Goal: Task Accomplishment & Management: Complete application form

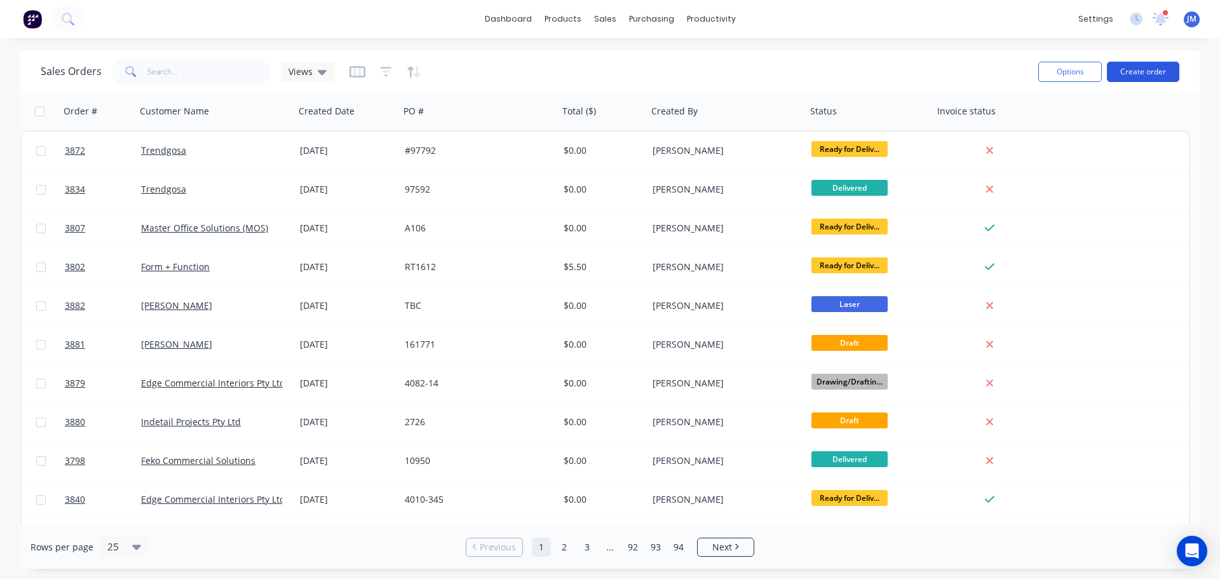
click at [1147, 71] on button "Create order" at bounding box center [1143, 72] width 72 height 20
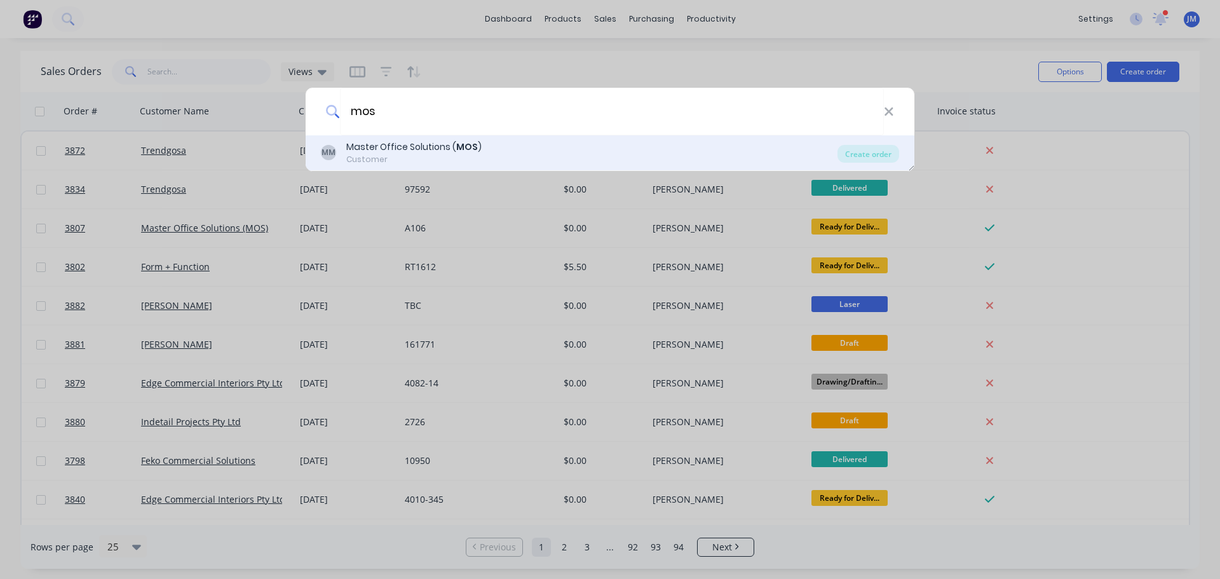
type input "mos"
click at [416, 151] on div "Master Office Solutions ( MOS )" at bounding box center [413, 146] width 135 height 13
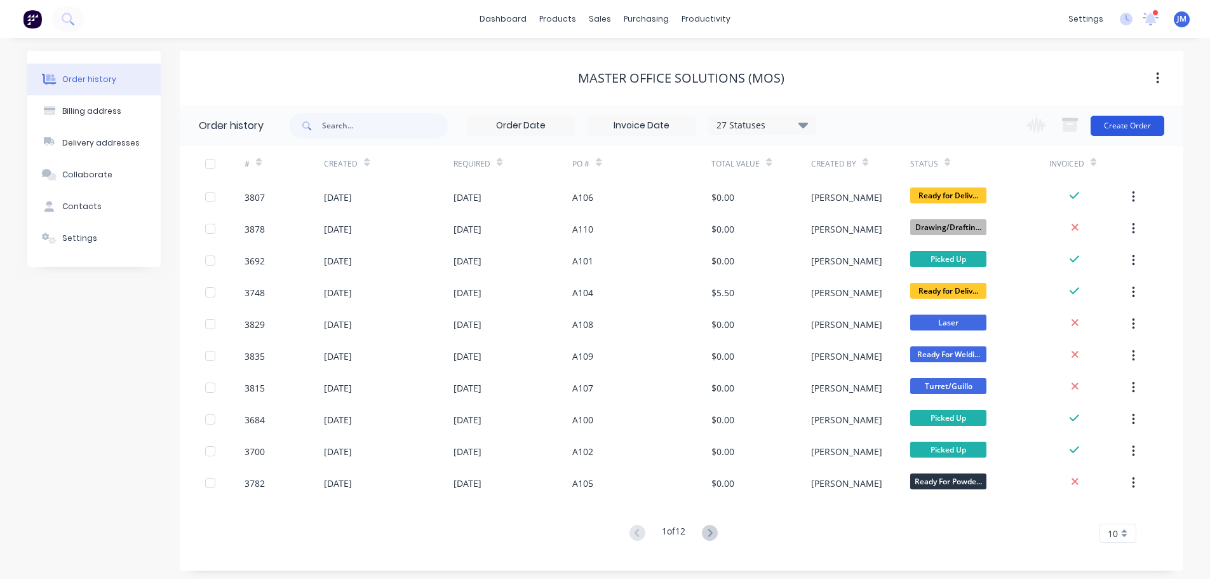
click at [1122, 128] on button "Create Order" at bounding box center [1128, 126] width 74 height 20
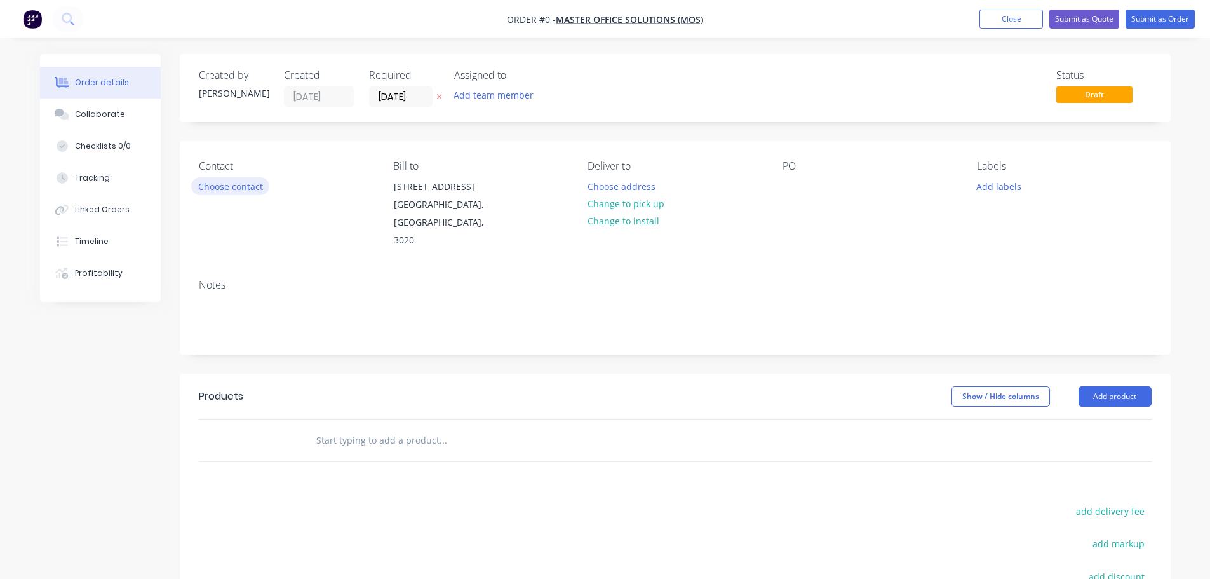
click at [208, 186] on button "Choose contact" at bounding box center [230, 185] width 78 height 17
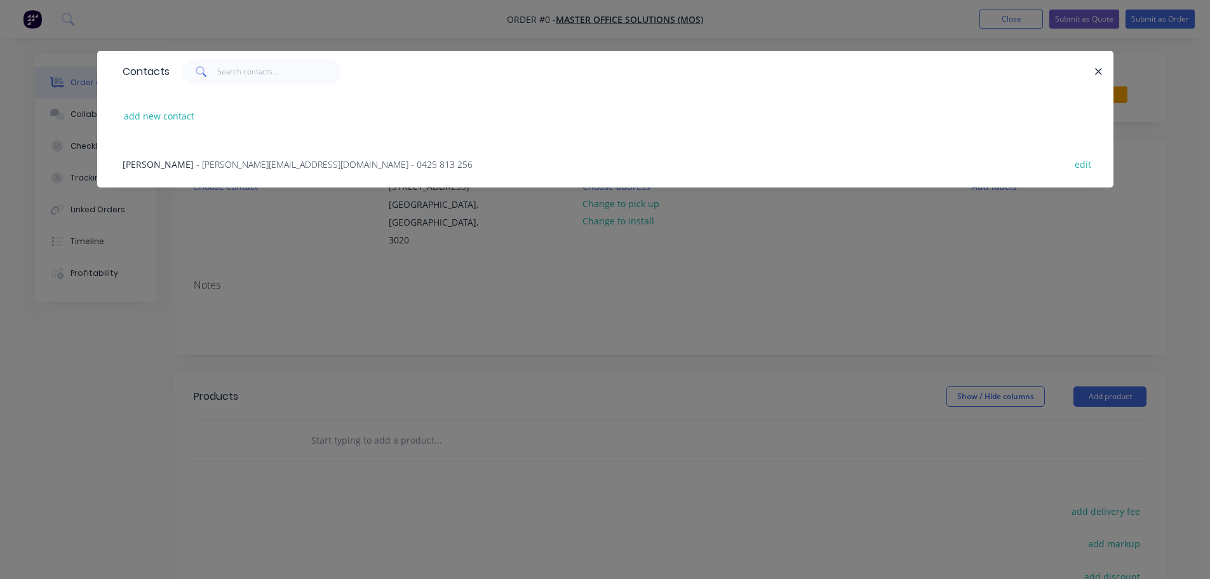
click at [196, 169] on span "- [PERSON_NAME][EMAIL_ADDRESS][DOMAIN_NAME] - 0425 813 256" at bounding box center [334, 164] width 276 height 12
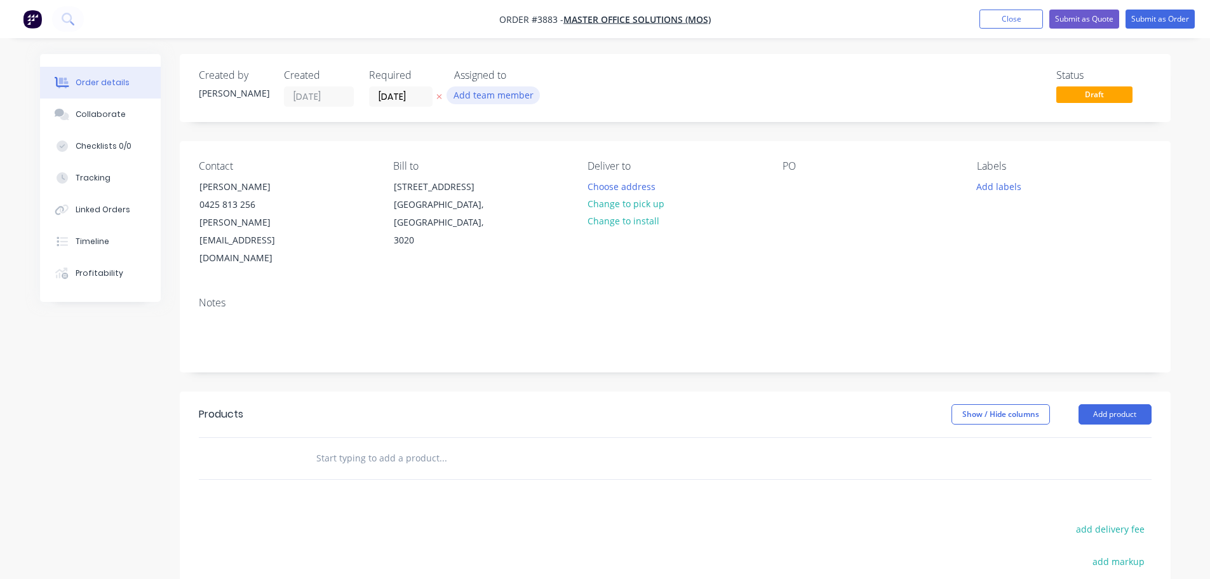
click at [501, 90] on button "Add team member" at bounding box center [493, 94] width 93 height 17
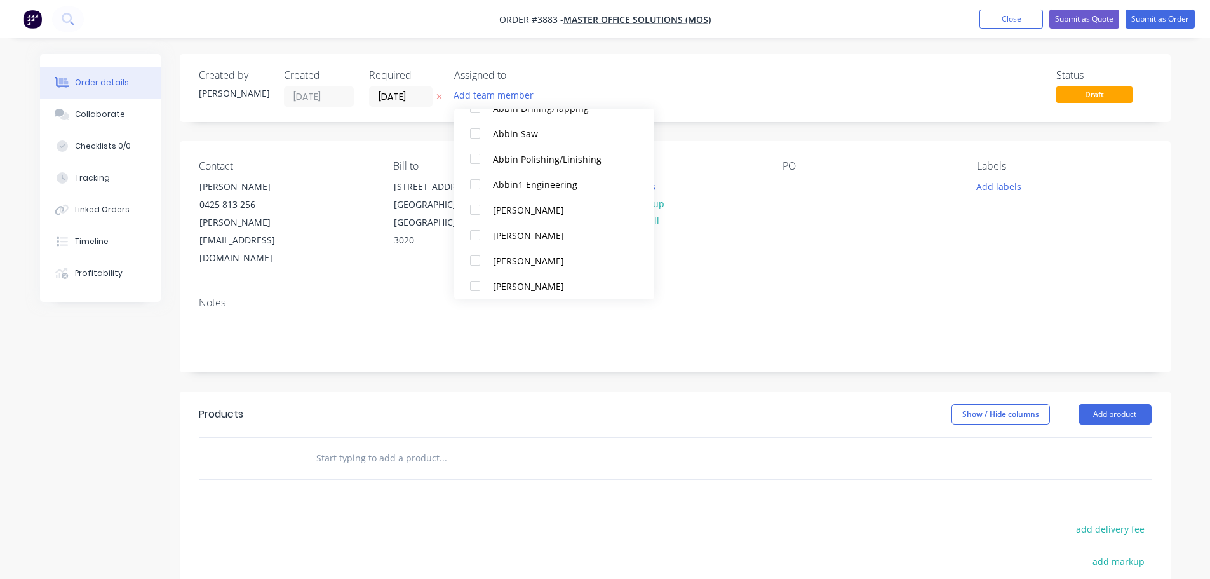
scroll to position [318, 0]
click at [477, 205] on div at bounding box center [475, 203] width 25 height 25
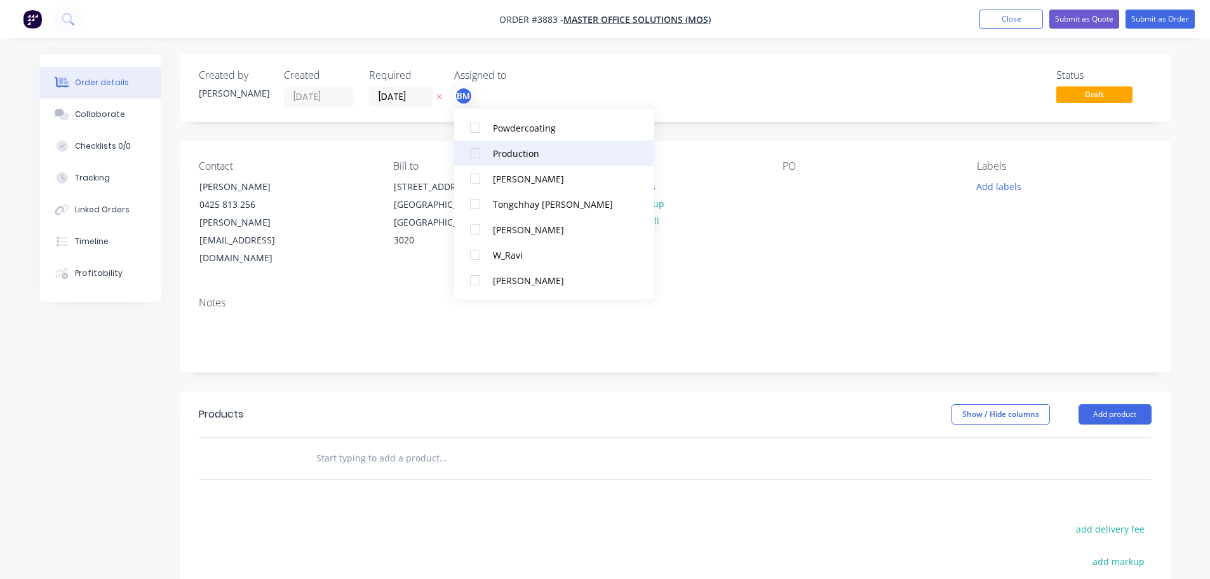
click at [477, 151] on div at bounding box center [475, 152] width 25 height 25
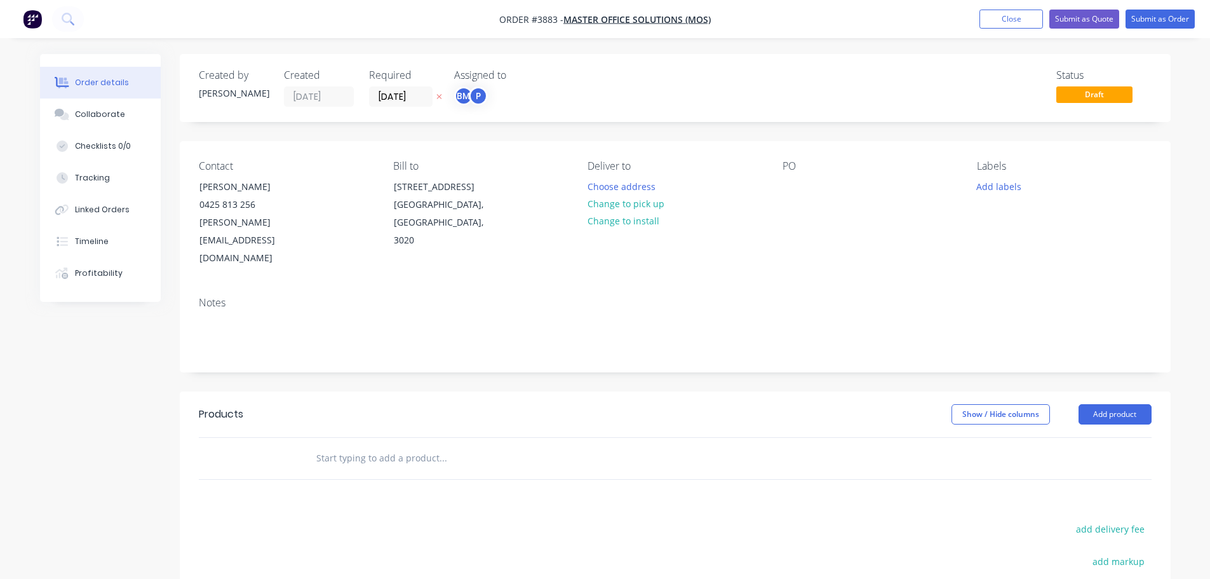
click at [771, 238] on div "Contact [PERSON_NAME] [PHONE_NUMBER] [PERSON_NAME][EMAIL_ADDRESS][DOMAIN_NAME] …" at bounding box center [675, 214] width 991 height 146
click at [593, 187] on button "Choose address" at bounding box center [621, 185] width 81 height 17
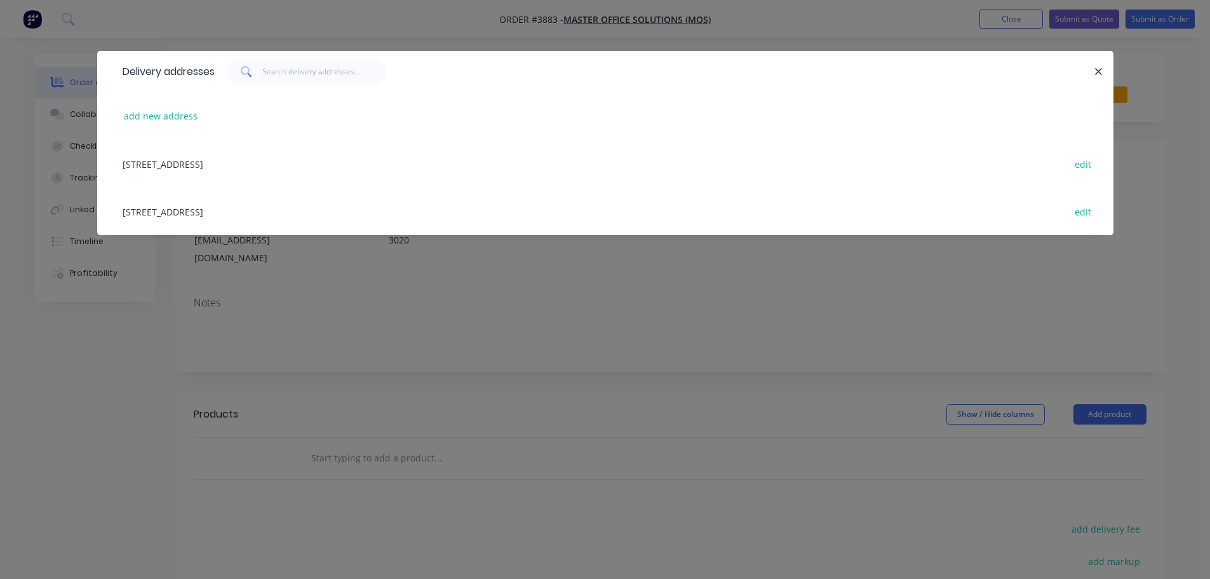
click at [198, 161] on div "[STREET_ADDRESS] edit" at bounding box center [605, 164] width 978 height 48
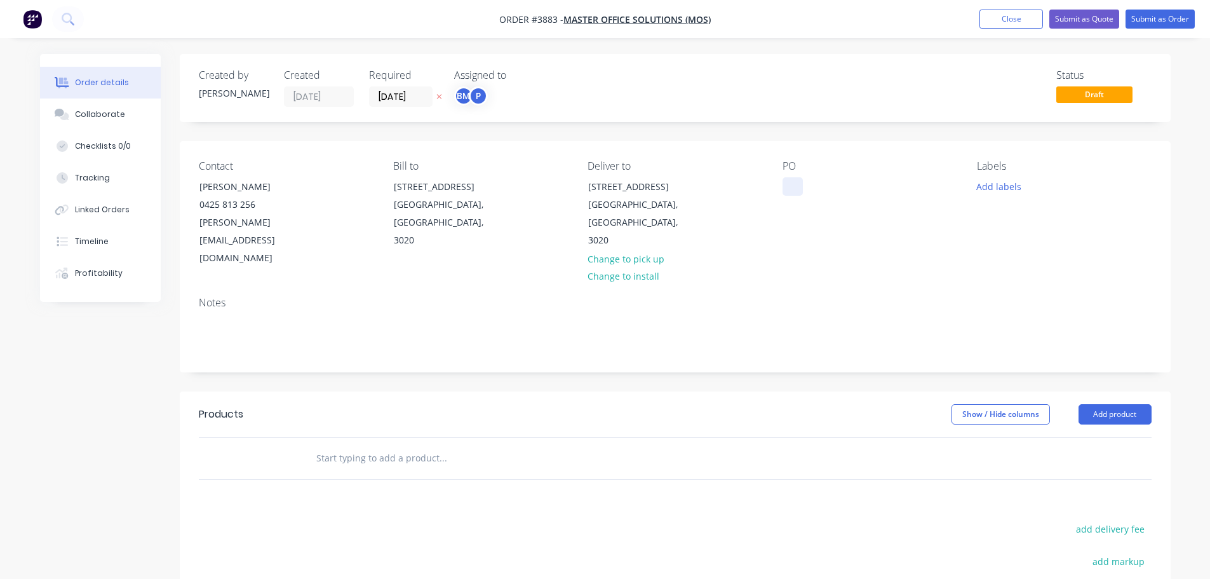
click at [793, 183] on div at bounding box center [793, 186] width 20 height 18
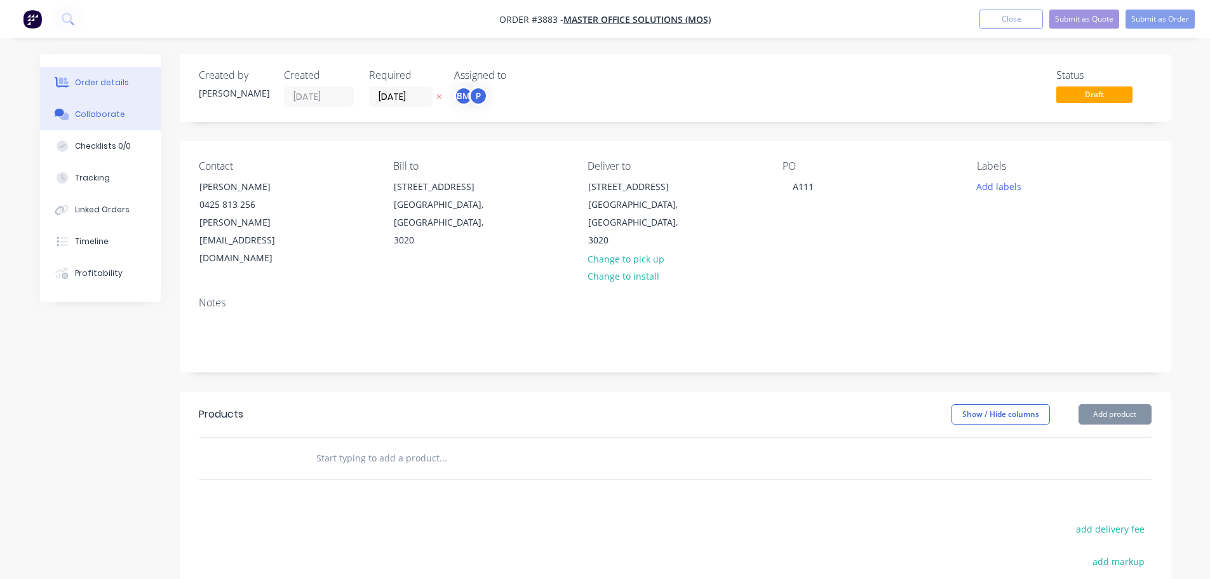
click at [94, 119] on div "Collaborate" at bounding box center [100, 114] width 50 height 11
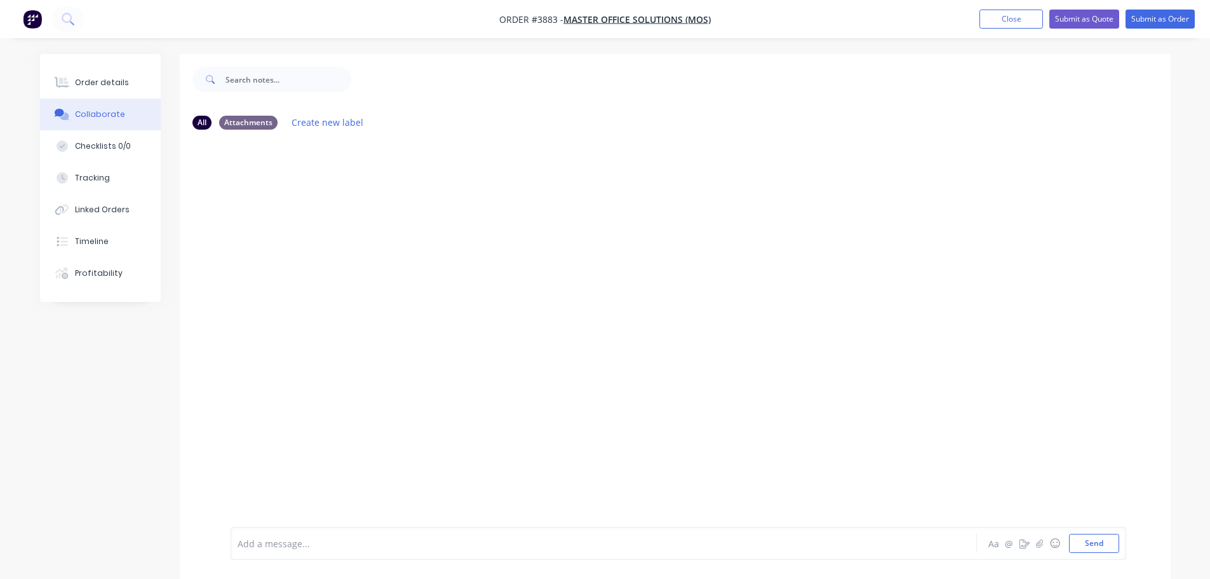
click at [1040, 535] on div "Aa @ ☺ Send" at bounding box center [1053, 543] width 133 height 19
click at [1041, 538] on button "button" at bounding box center [1040, 543] width 15 height 15
click at [1094, 542] on button "Send" at bounding box center [1094, 543] width 50 height 19
click at [1018, 14] on button "Close" at bounding box center [1012, 19] width 64 height 19
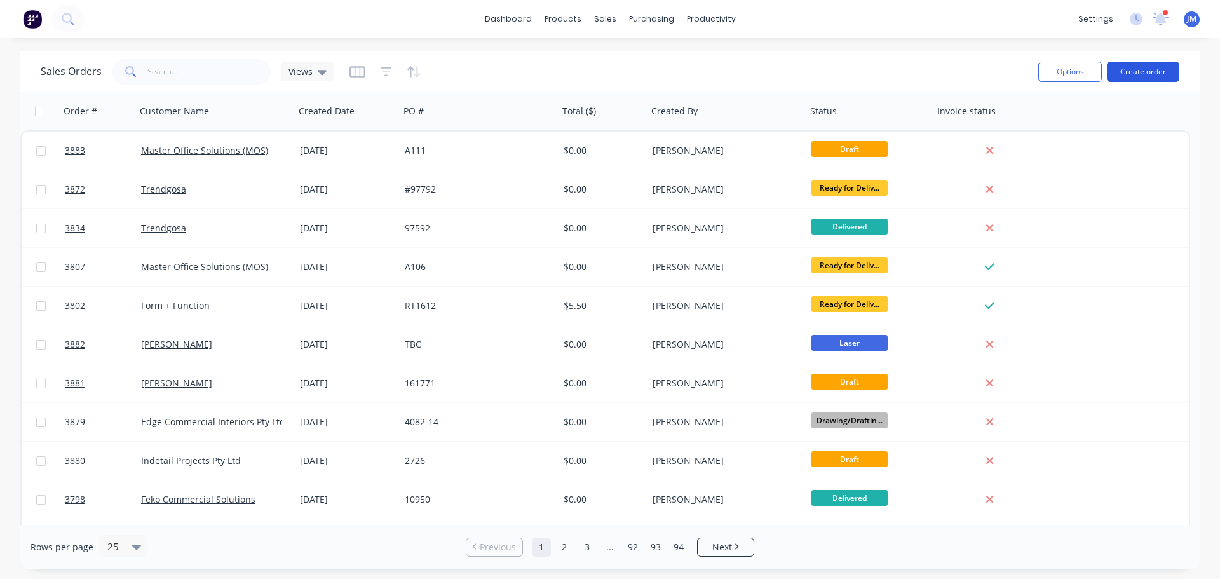
click at [1151, 69] on button "Create order" at bounding box center [1143, 72] width 72 height 20
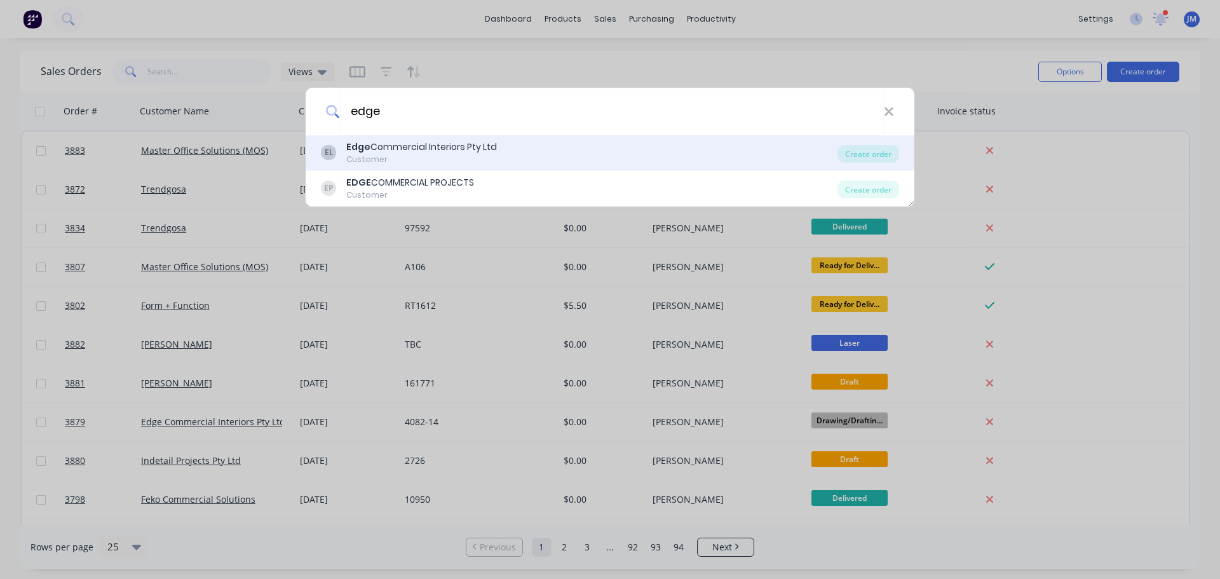
type input "edge"
click at [407, 150] on div "Edge Commercial Interiors Pty Ltd" at bounding box center [421, 146] width 151 height 13
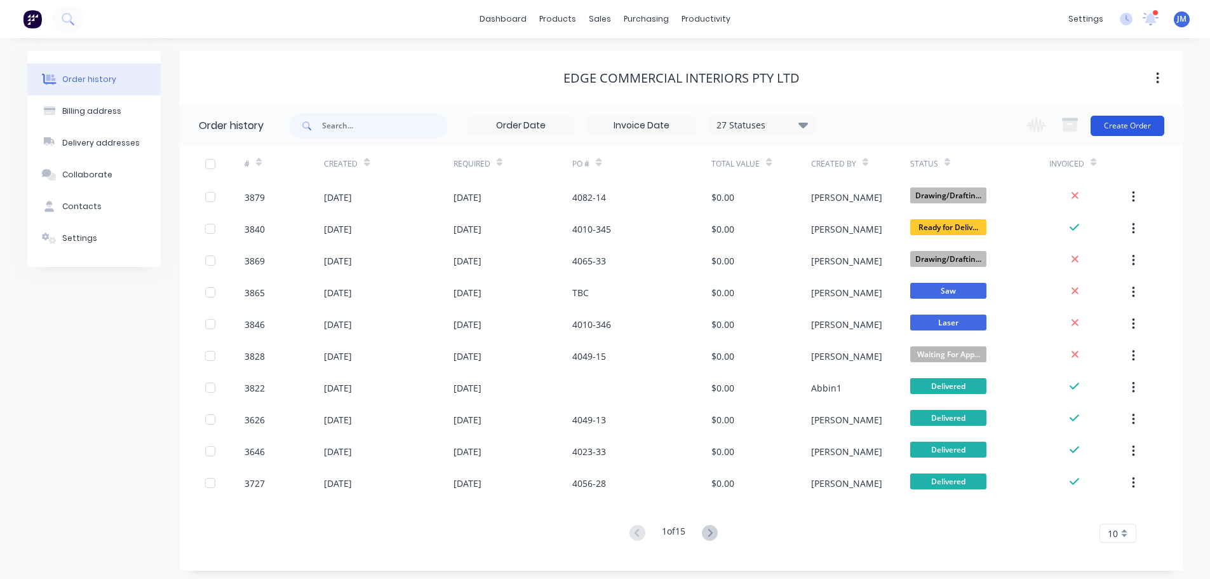
click at [1128, 120] on button "Create Order" at bounding box center [1128, 126] width 74 height 20
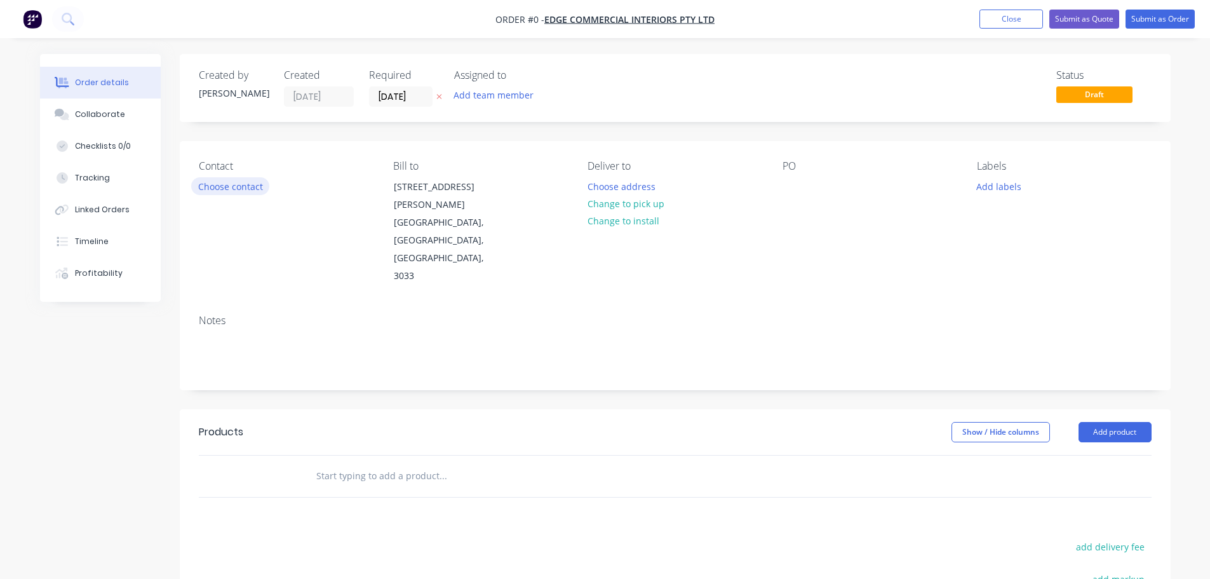
click at [231, 191] on button "Choose contact" at bounding box center [230, 185] width 78 height 17
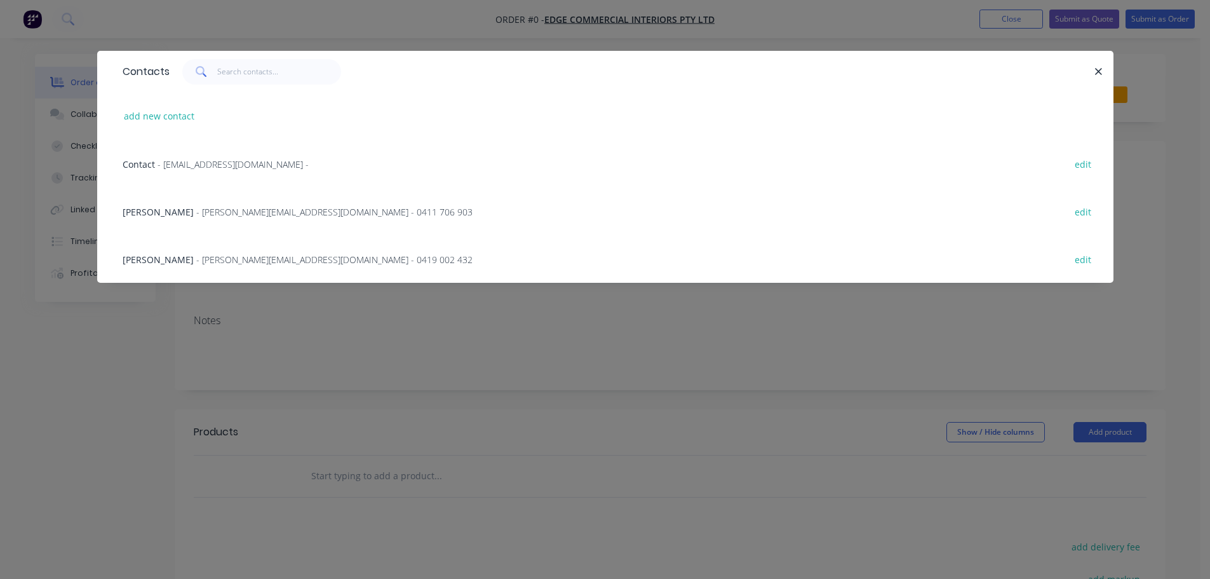
click at [214, 261] on span "- [PERSON_NAME][EMAIL_ADDRESS][DOMAIN_NAME] - 0419 002 432" at bounding box center [334, 260] width 276 height 12
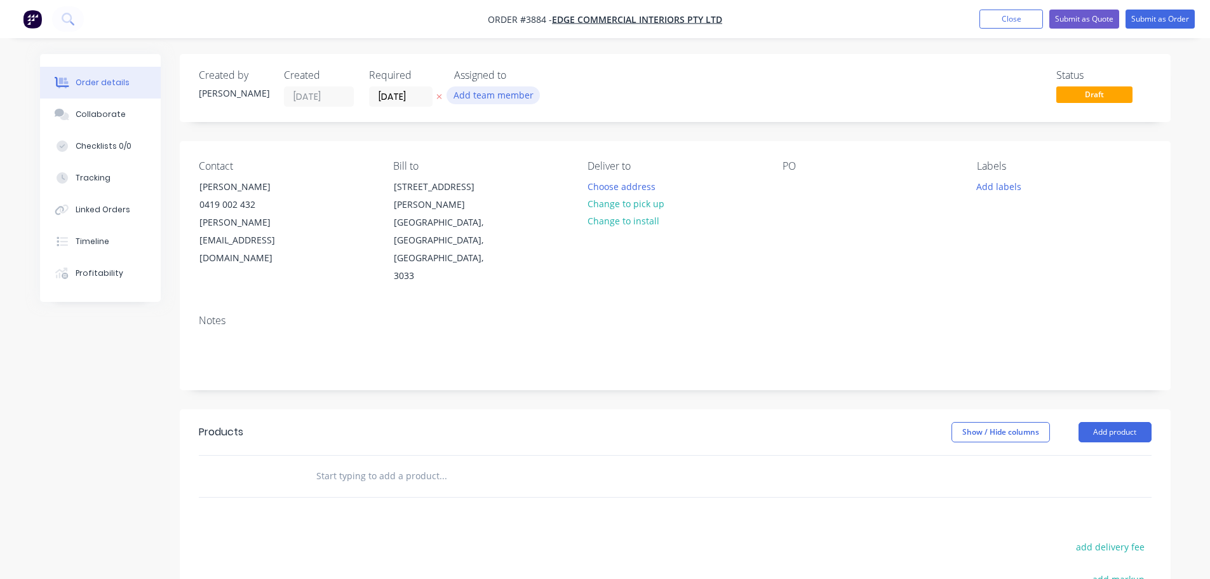
click at [457, 93] on button "Add team member" at bounding box center [493, 94] width 93 height 17
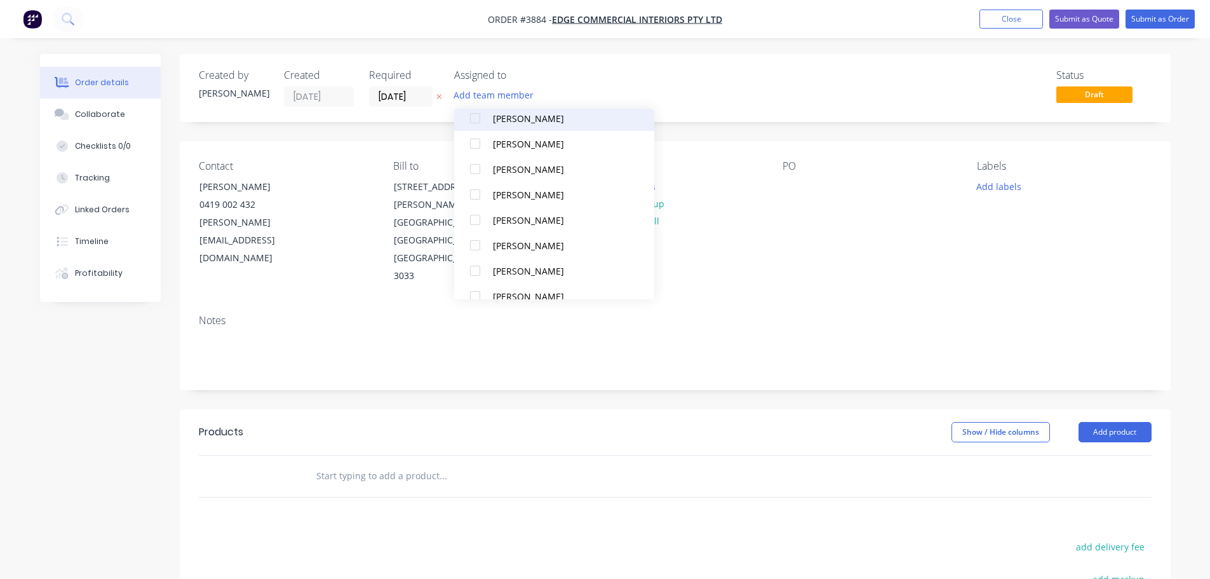
scroll to position [381, 0]
click at [474, 139] on div at bounding box center [475, 140] width 25 height 25
click at [475, 225] on div at bounding box center [475, 216] width 25 height 25
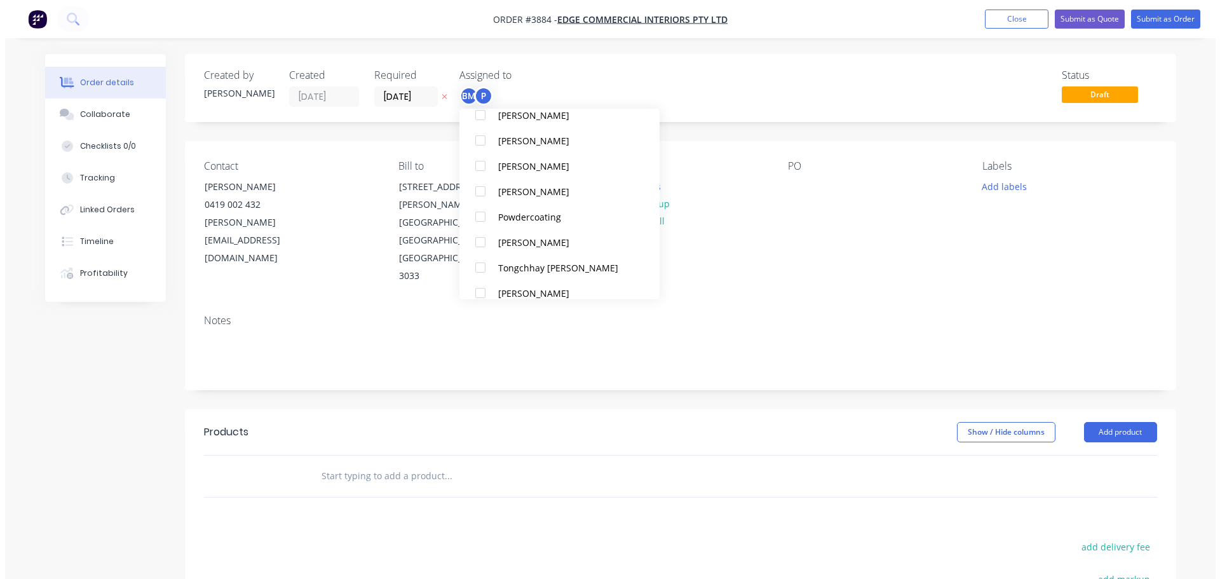
scroll to position [0, 0]
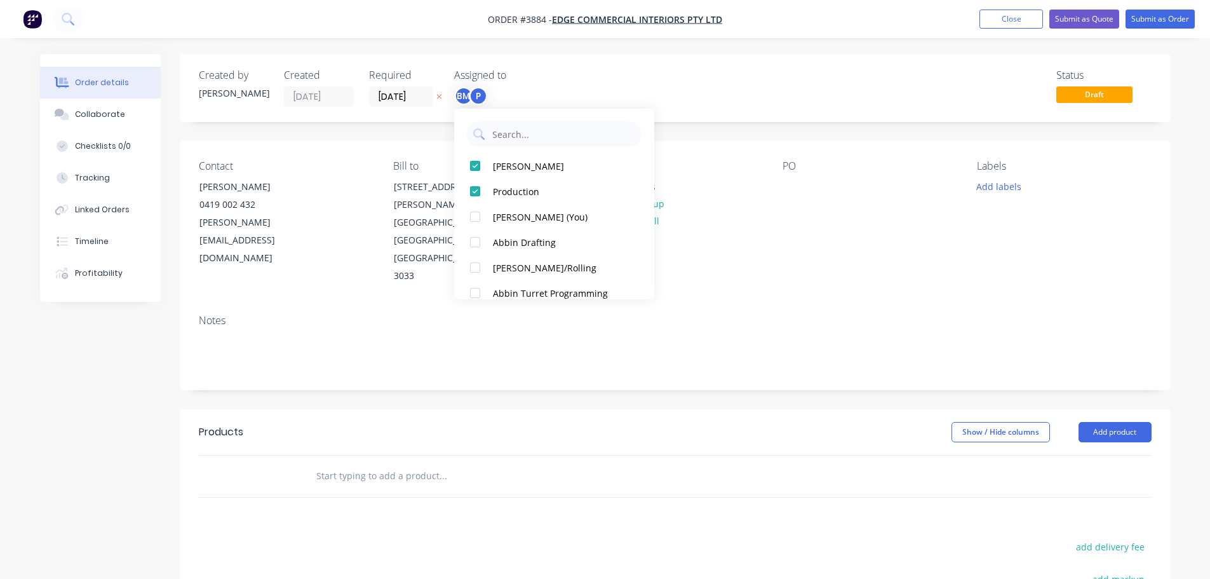
click at [843, 315] on div "Notes" at bounding box center [675, 321] width 953 height 12
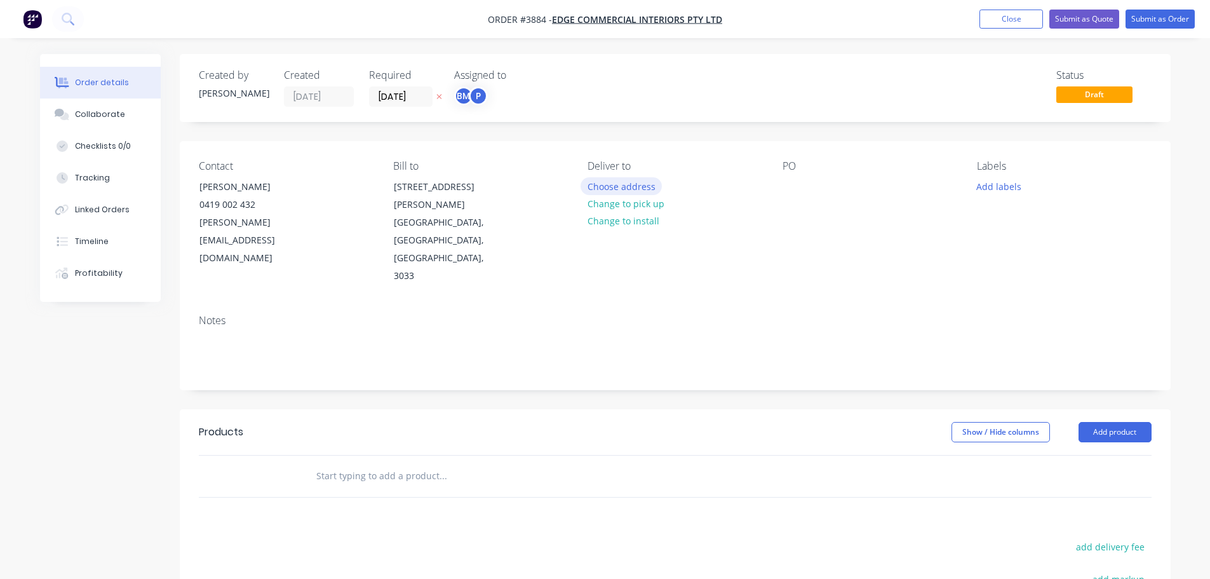
click at [607, 186] on button "Choose address" at bounding box center [621, 185] width 81 height 17
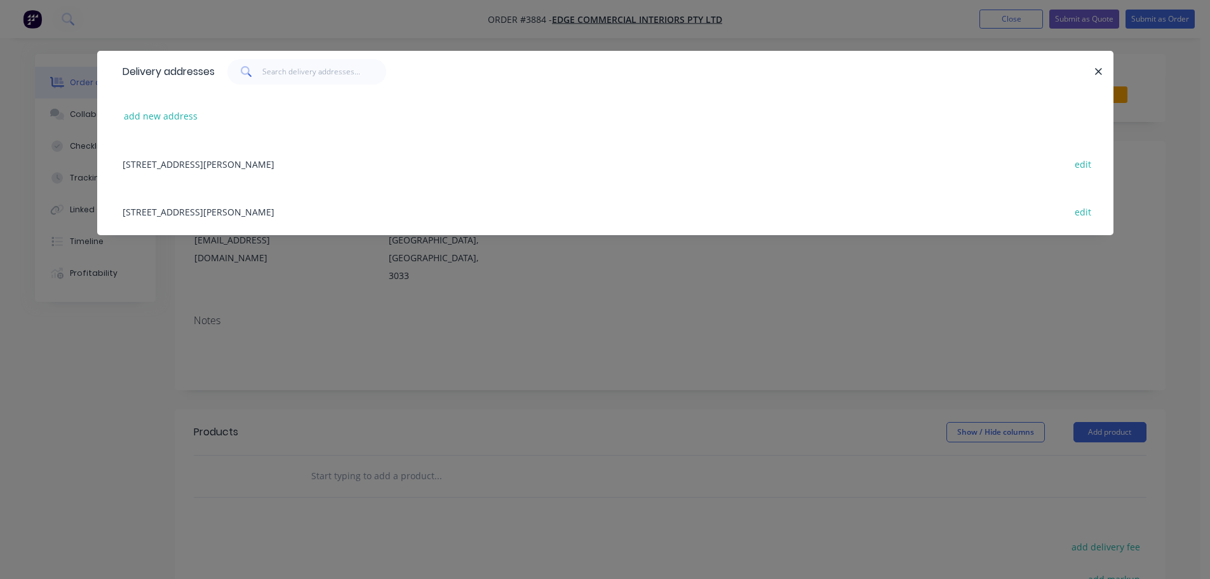
click at [247, 215] on div "[STREET_ADDRESS][PERSON_NAME] edit" at bounding box center [605, 211] width 978 height 48
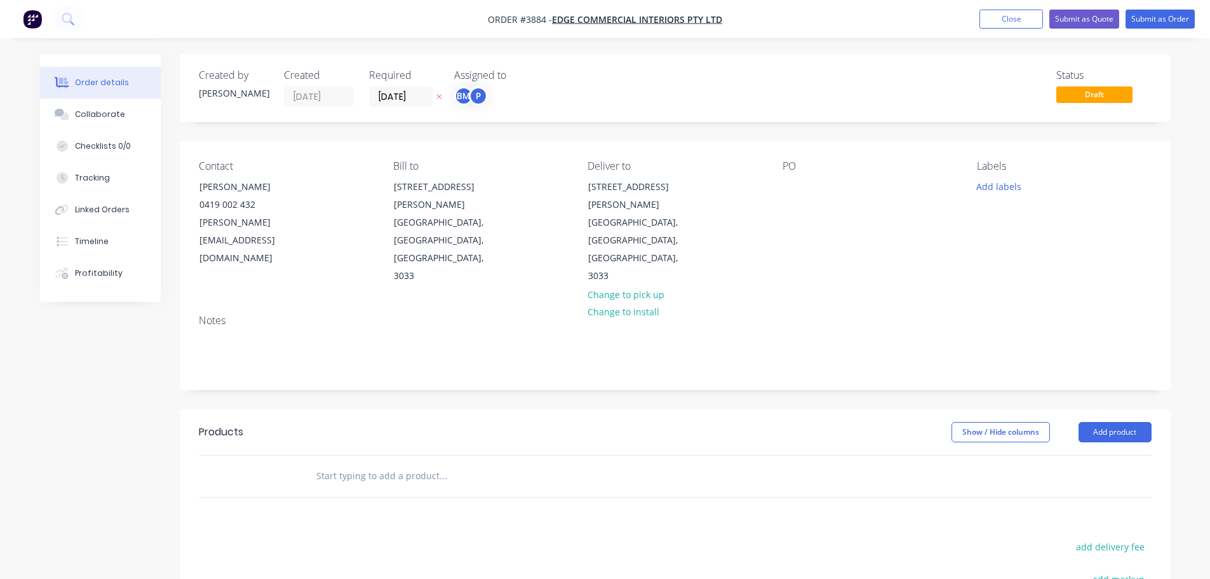
click at [779, 187] on div "Contact [PERSON_NAME] [PHONE_NUMBER] [EMAIL_ADDRESS][DOMAIN_NAME] Bill to [STRE…" at bounding box center [675, 222] width 991 height 163
click at [797, 186] on div at bounding box center [793, 186] width 20 height 18
click at [108, 112] on div "Collaborate" at bounding box center [100, 114] width 50 height 11
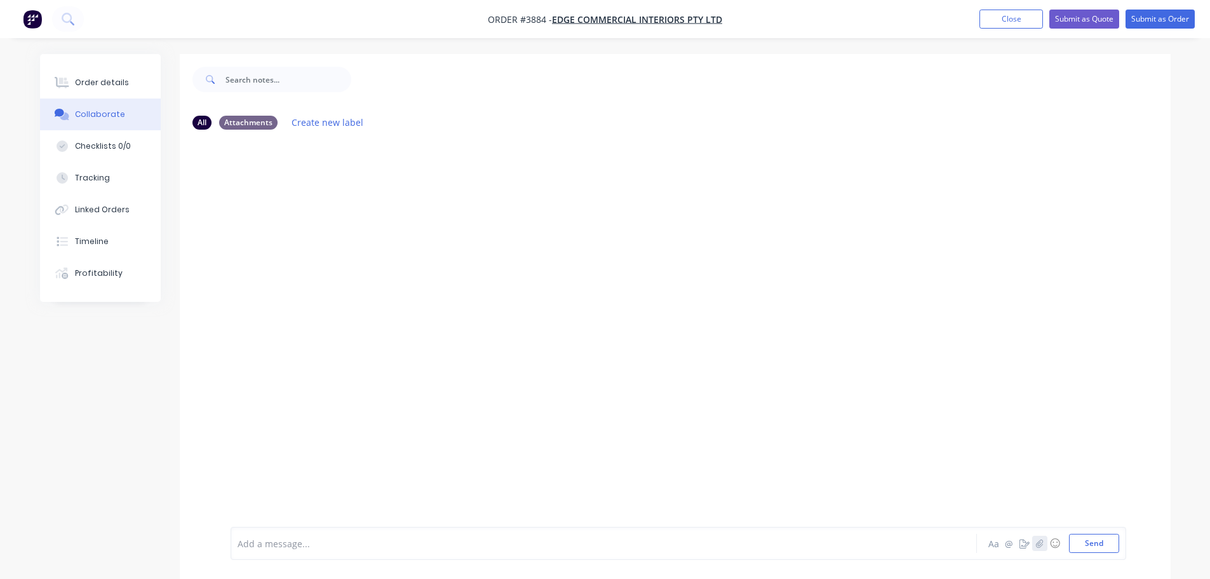
click at [1038, 541] on icon "button" at bounding box center [1040, 543] width 8 height 9
click at [1103, 545] on button "Send" at bounding box center [1094, 543] width 50 height 19
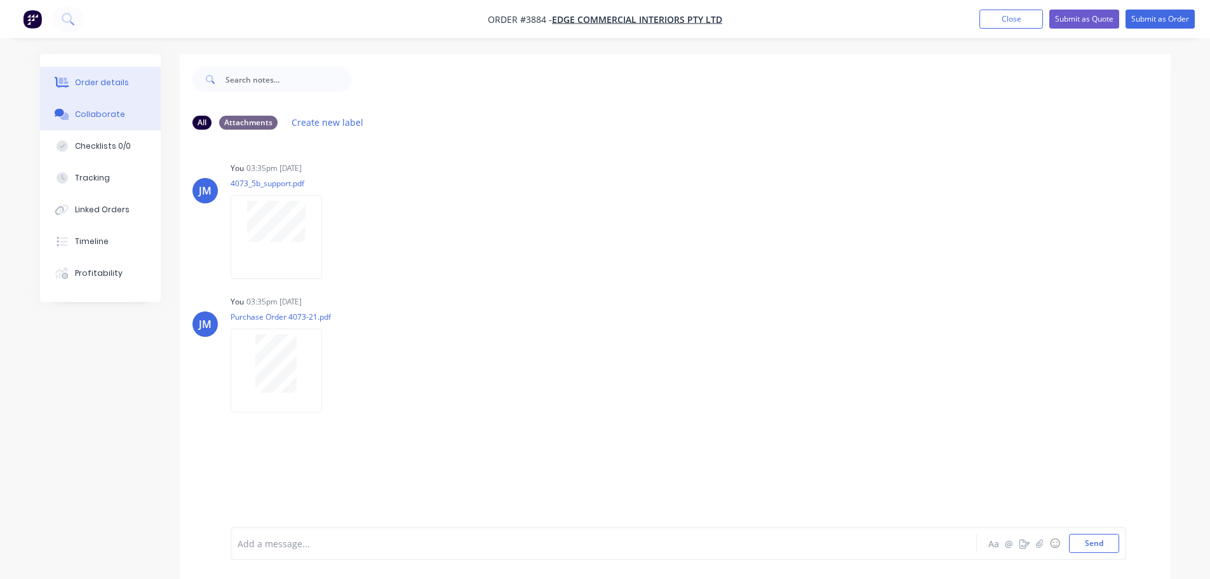
click at [95, 82] on div "Order details" at bounding box center [102, 82] width 54 height 11
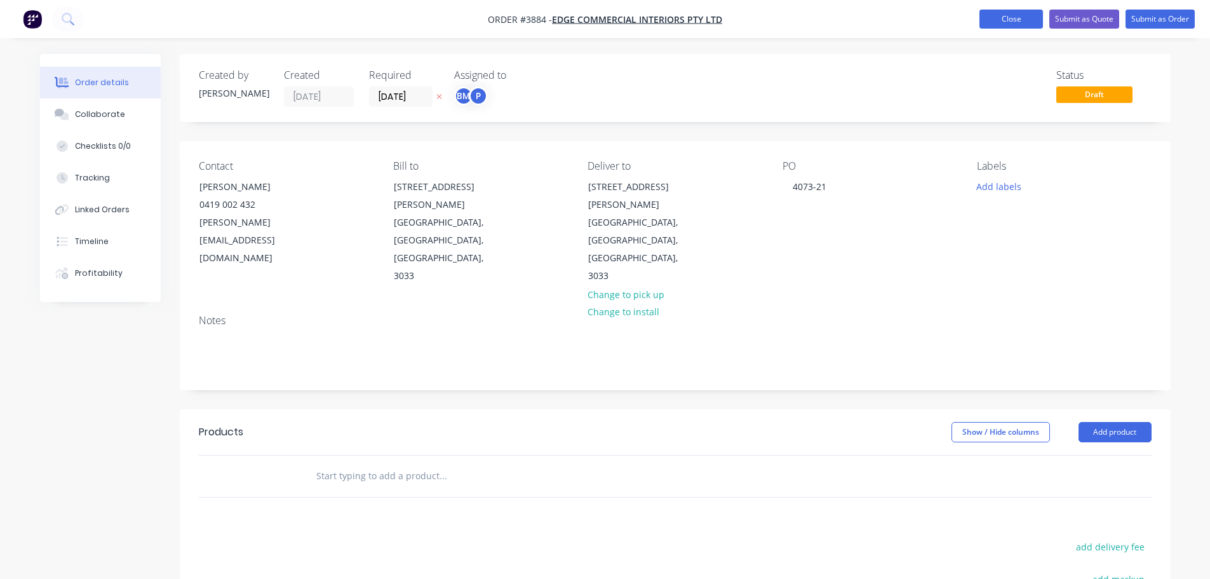
click at [999, 20] on button "Close" at bounding box center [1012, 19] width 64 height 19
